Goal: Transaction & Acquisition: Book appointment/travel/reservation

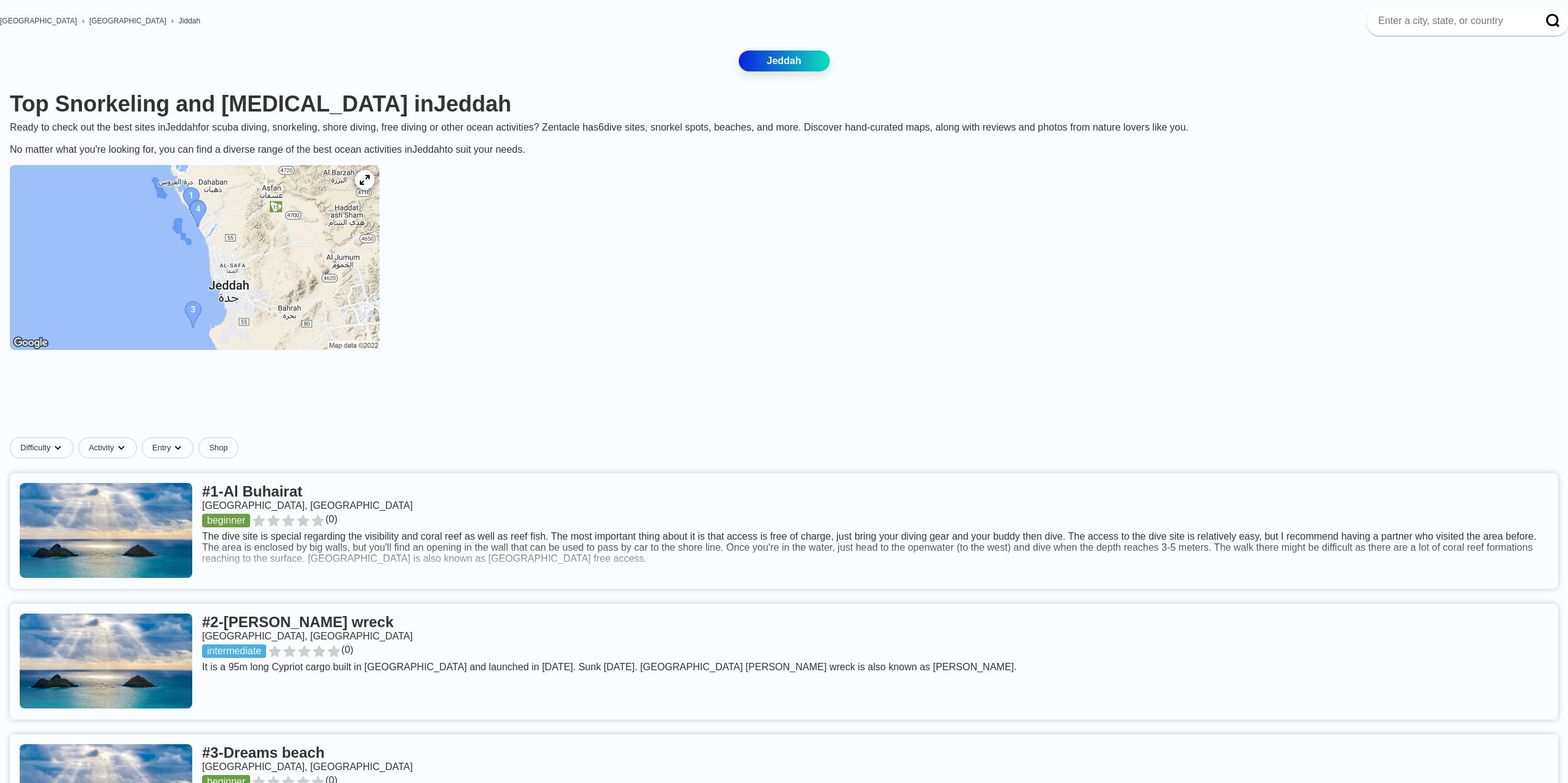
scroll to position [185, 0]
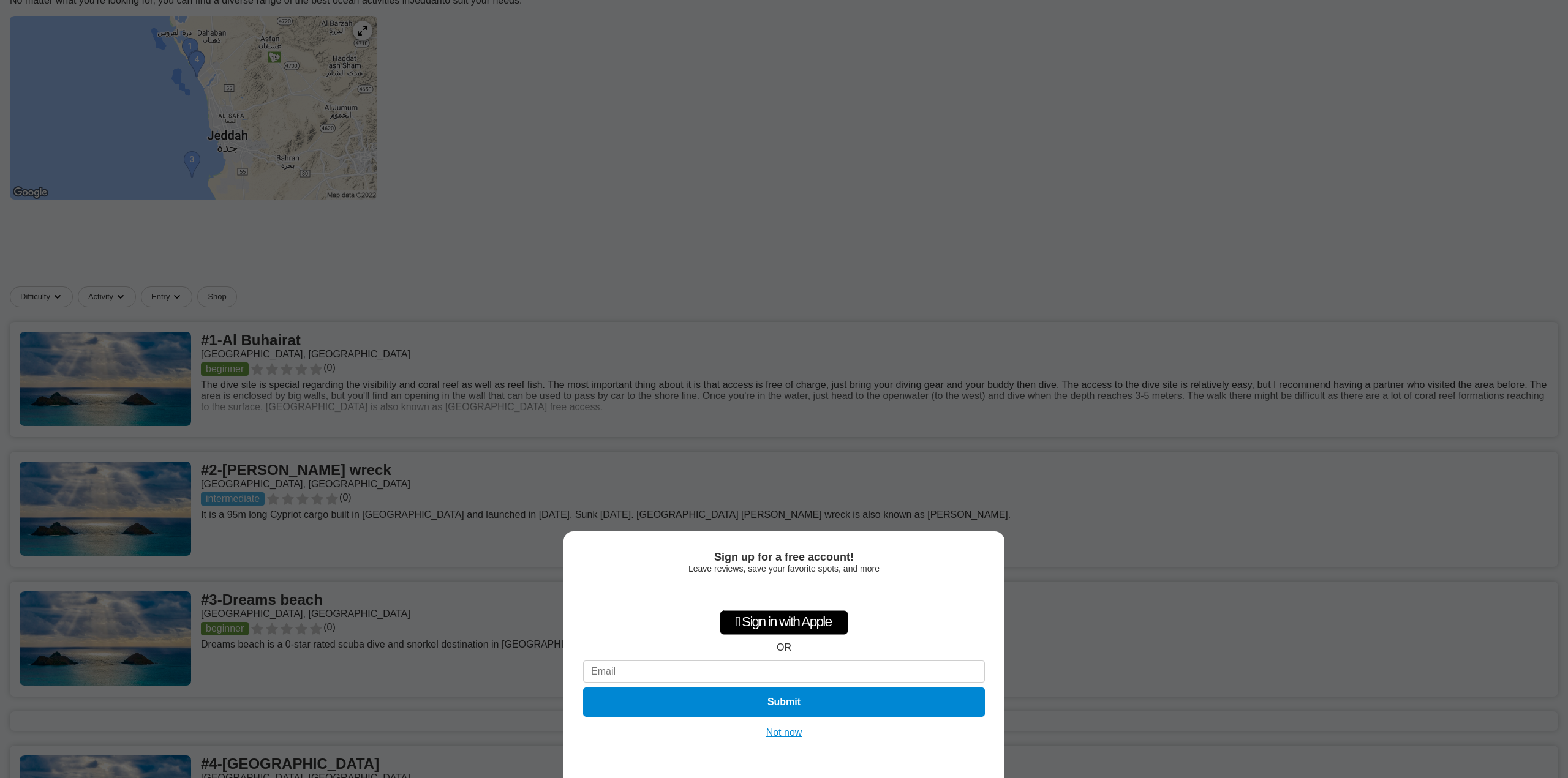
click at [781, 733] on button "Not now" at bounding box center [784, 733] width 44 height 12
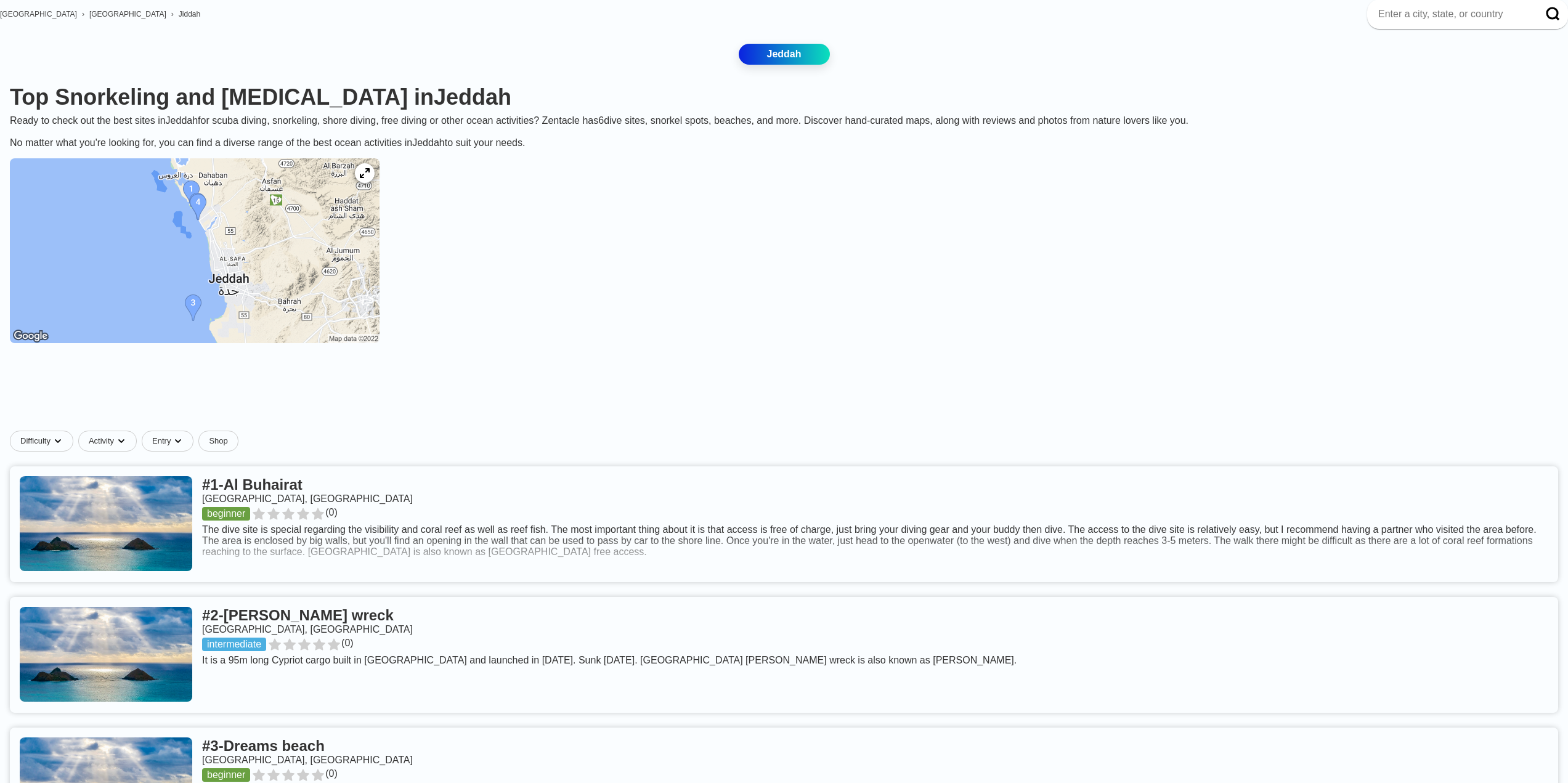
click at [246, 108] on div "[GEOGRAPHIC_DATA] › [GEOGRAPHIC_DATA] › [GEOGRAPHIC_DATA] Jeddah Top Snorkeling…" at bounding box center [784, 634] width 1568 height 1271
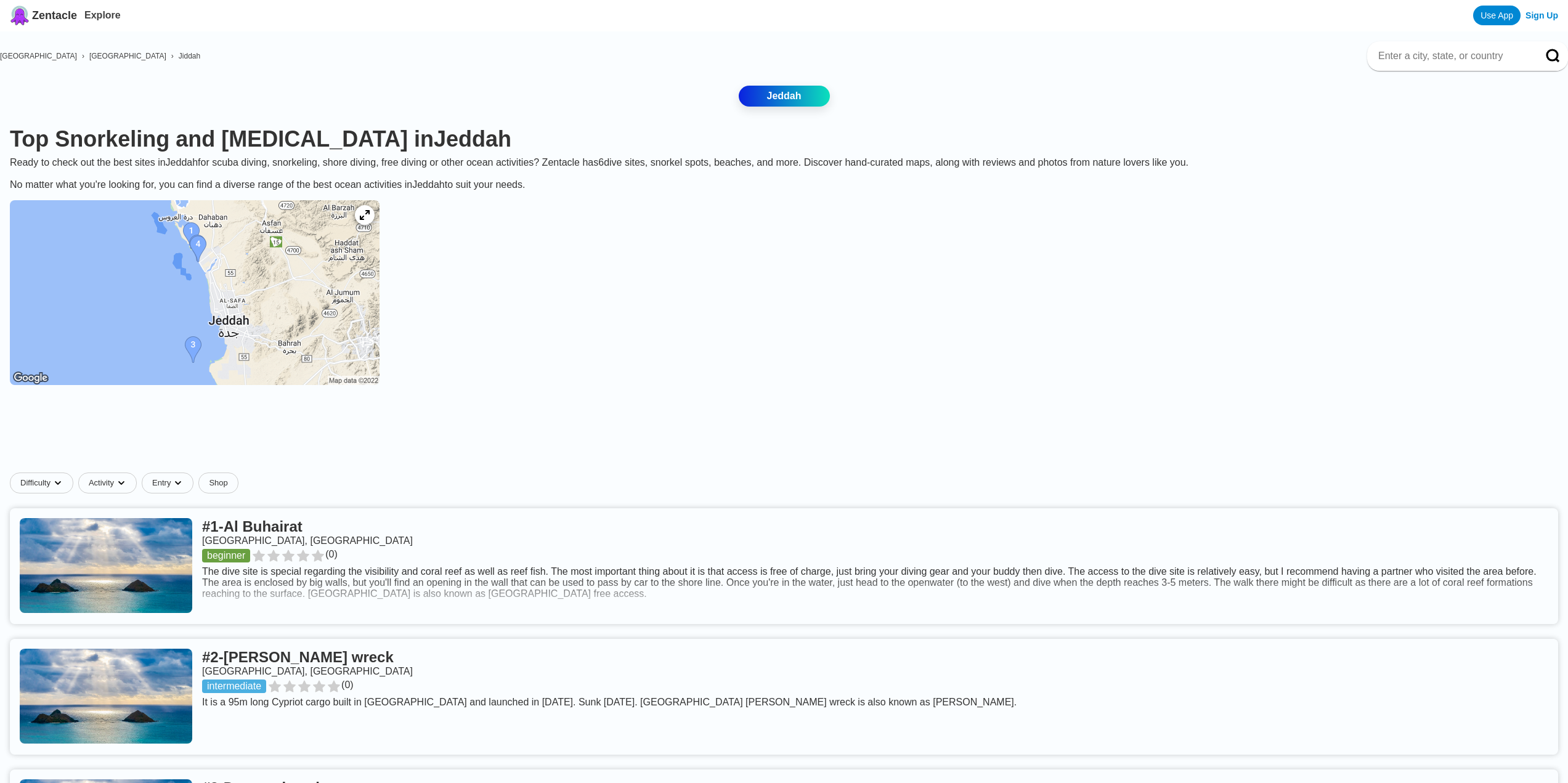
scroll to position [0, 0]
click at [232, 255] on img at bounding box center [195, 294] width 370 height 185
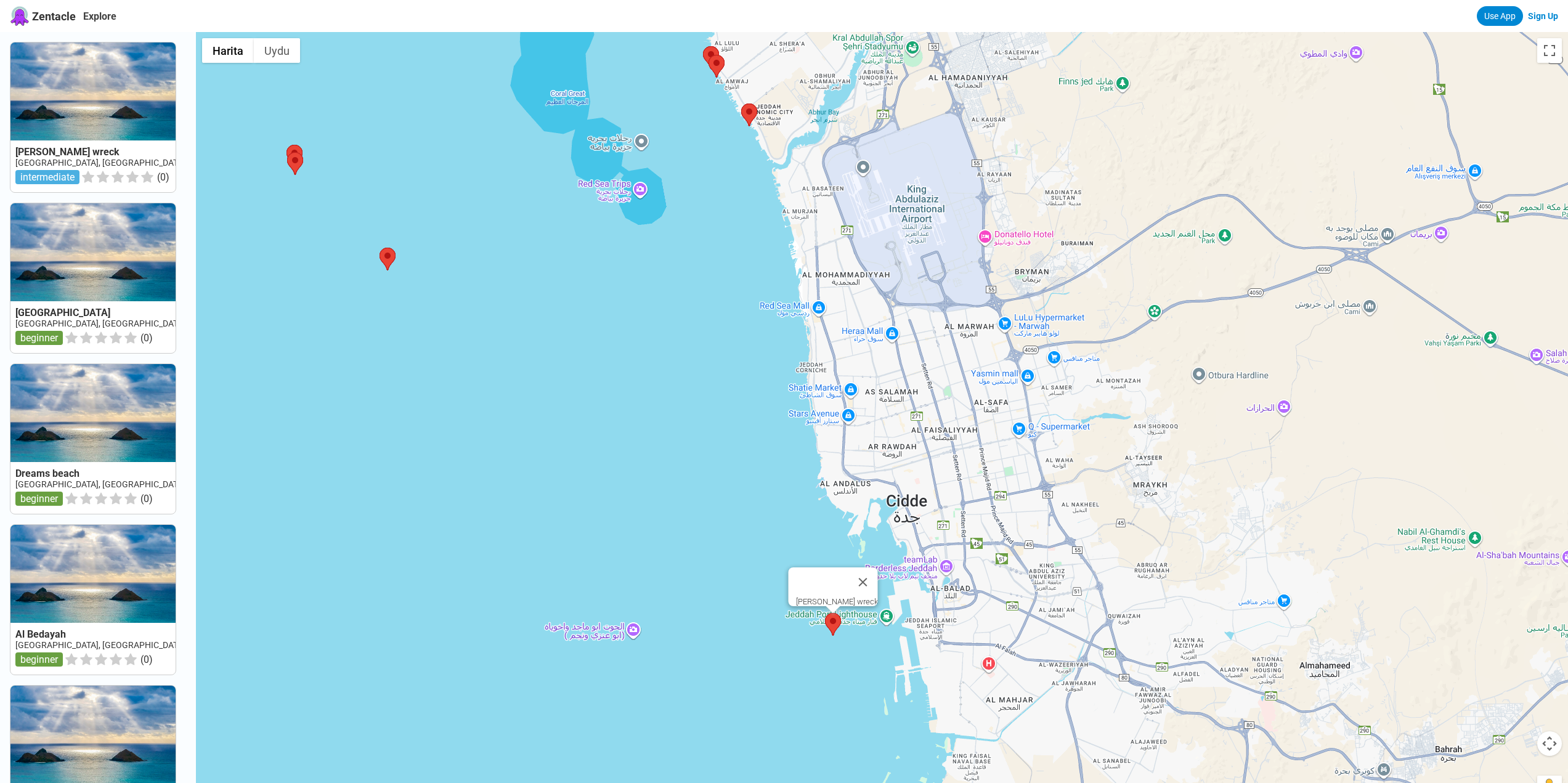
click at [825, 613] on area at bounding box center [825, 613] width 0 height 0
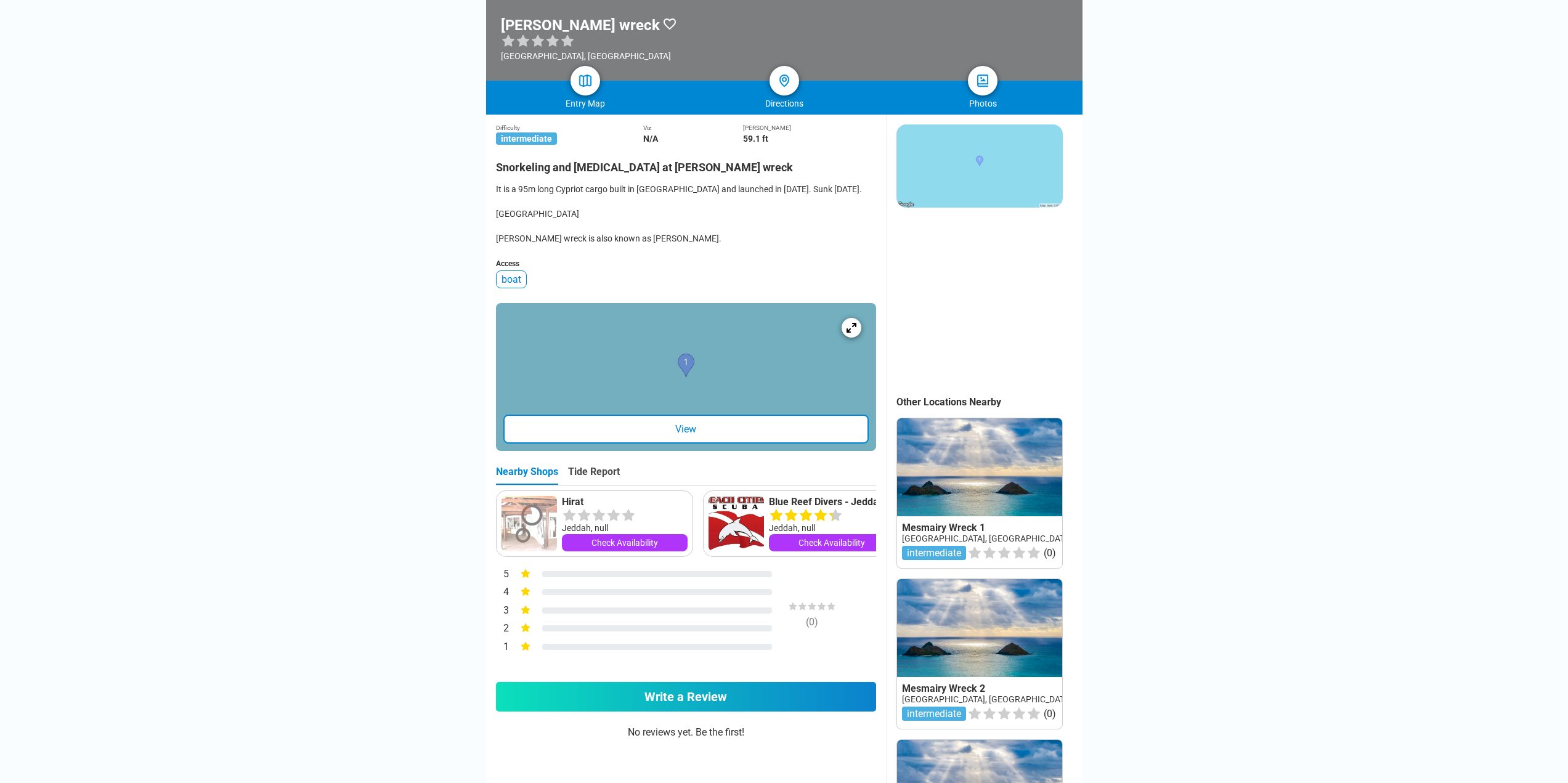
scroll to position [247, 0]
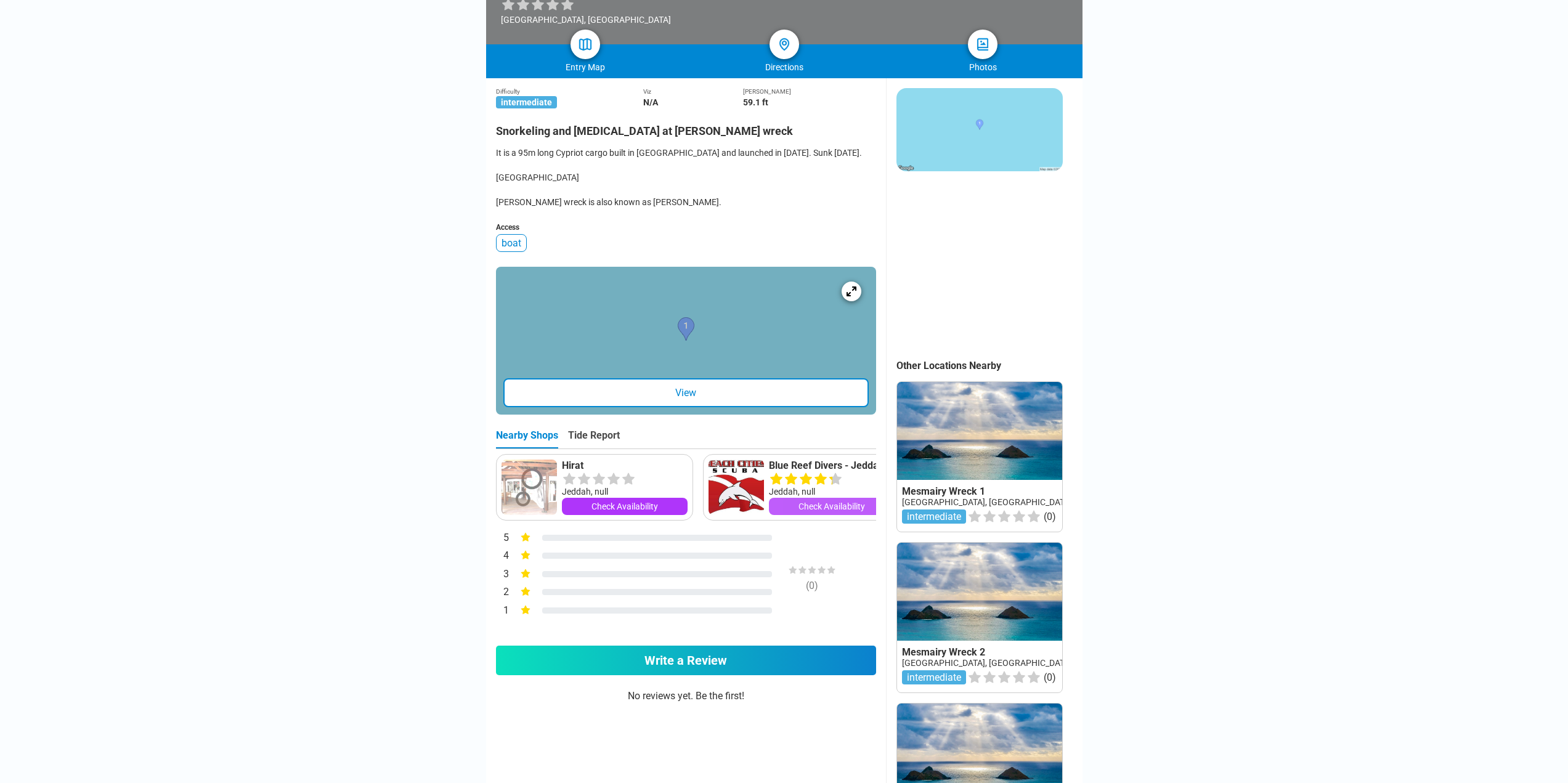
click at [812, 498] on link "Check Availability" at bounding box center [832, 506] width 126 height 17
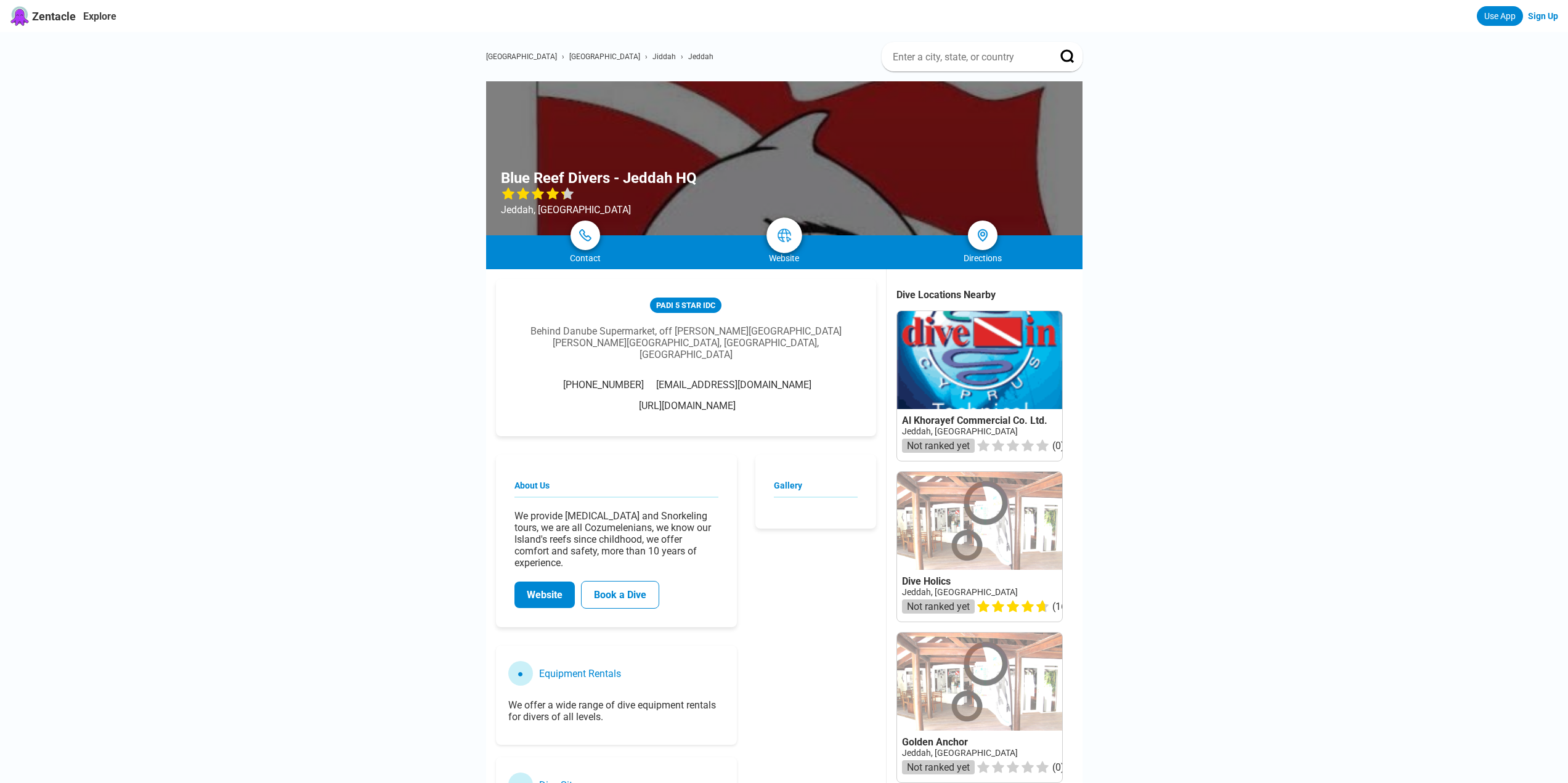
click at [778, 236] on img at bounding box center [784, 235] width 15 height 15
